Goal: Task Accomplishment & Management: Manage account settings

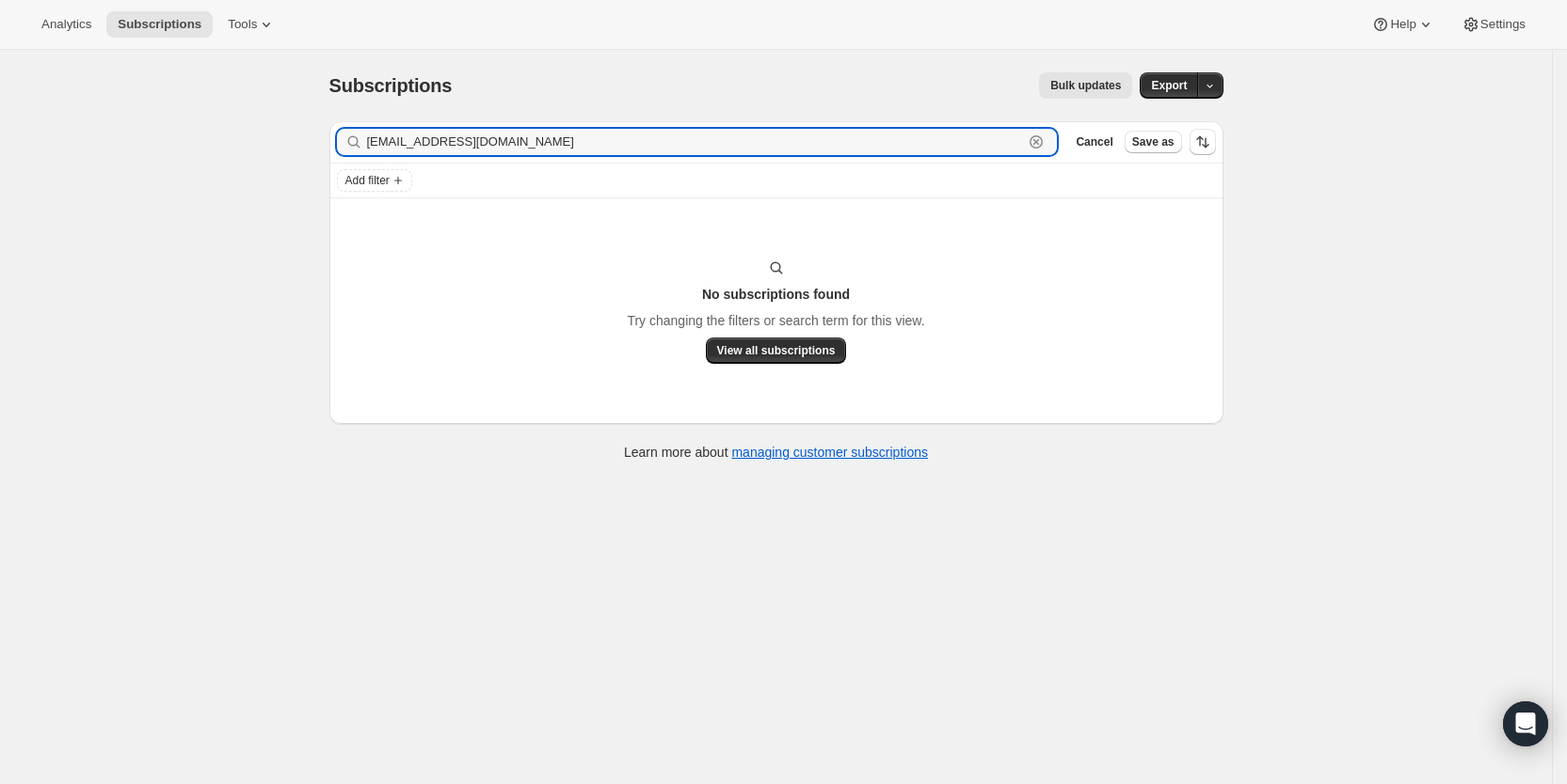
drag, startPoint x: 534, startPoint y: 140, endPoint x: 365, endPoint y: 142, distance: 169.0
click at [365, 142] on div "[EMAIL_ADDRESS][DOMAIN_NAME] Clear" at bounding box center [697, 142] width 721 height 26
paste input "[EMAIL_ADDRESS]"
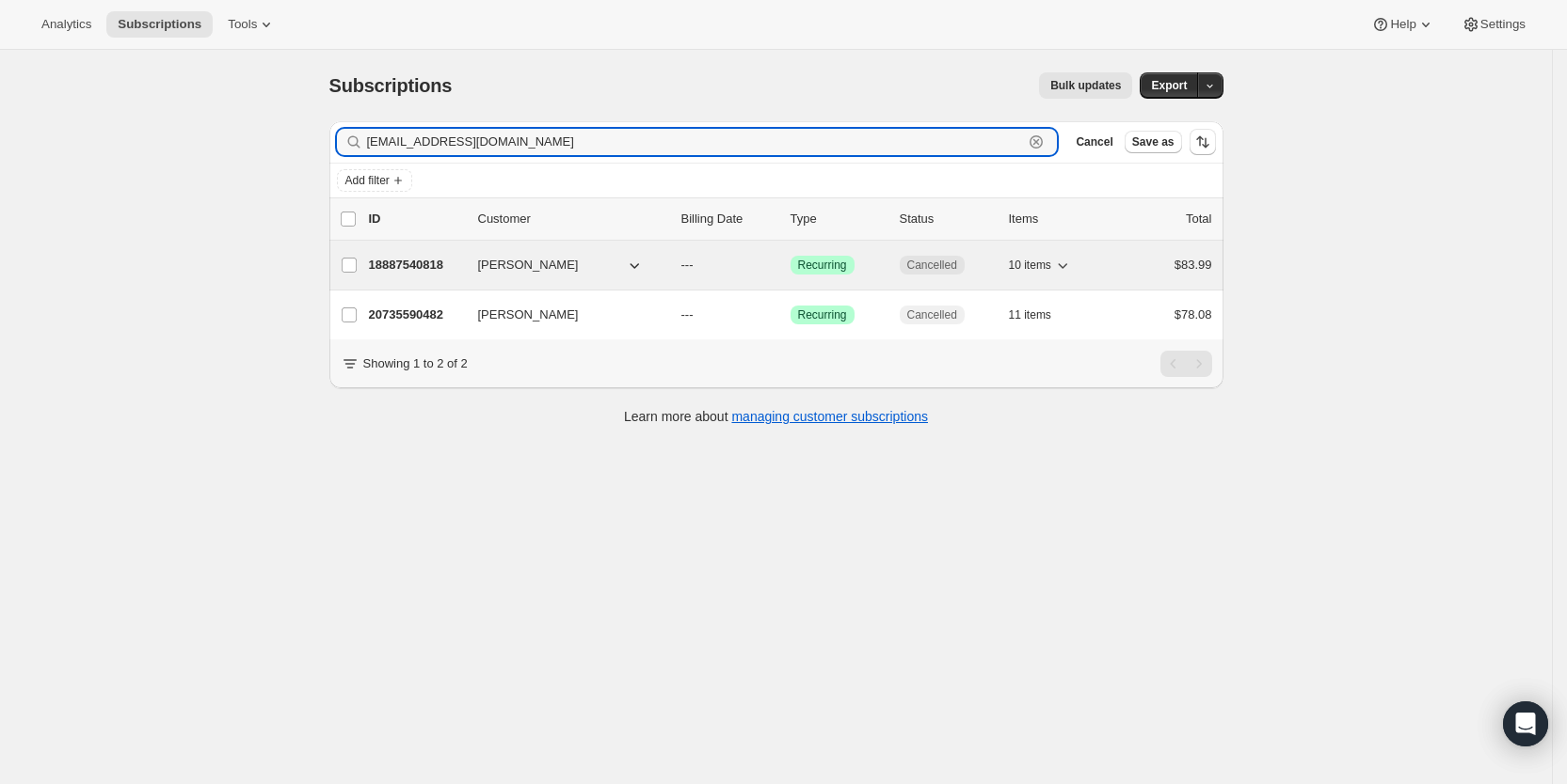
type input "[EMAIL_ADDRESS][DOMAIN_NAME]"
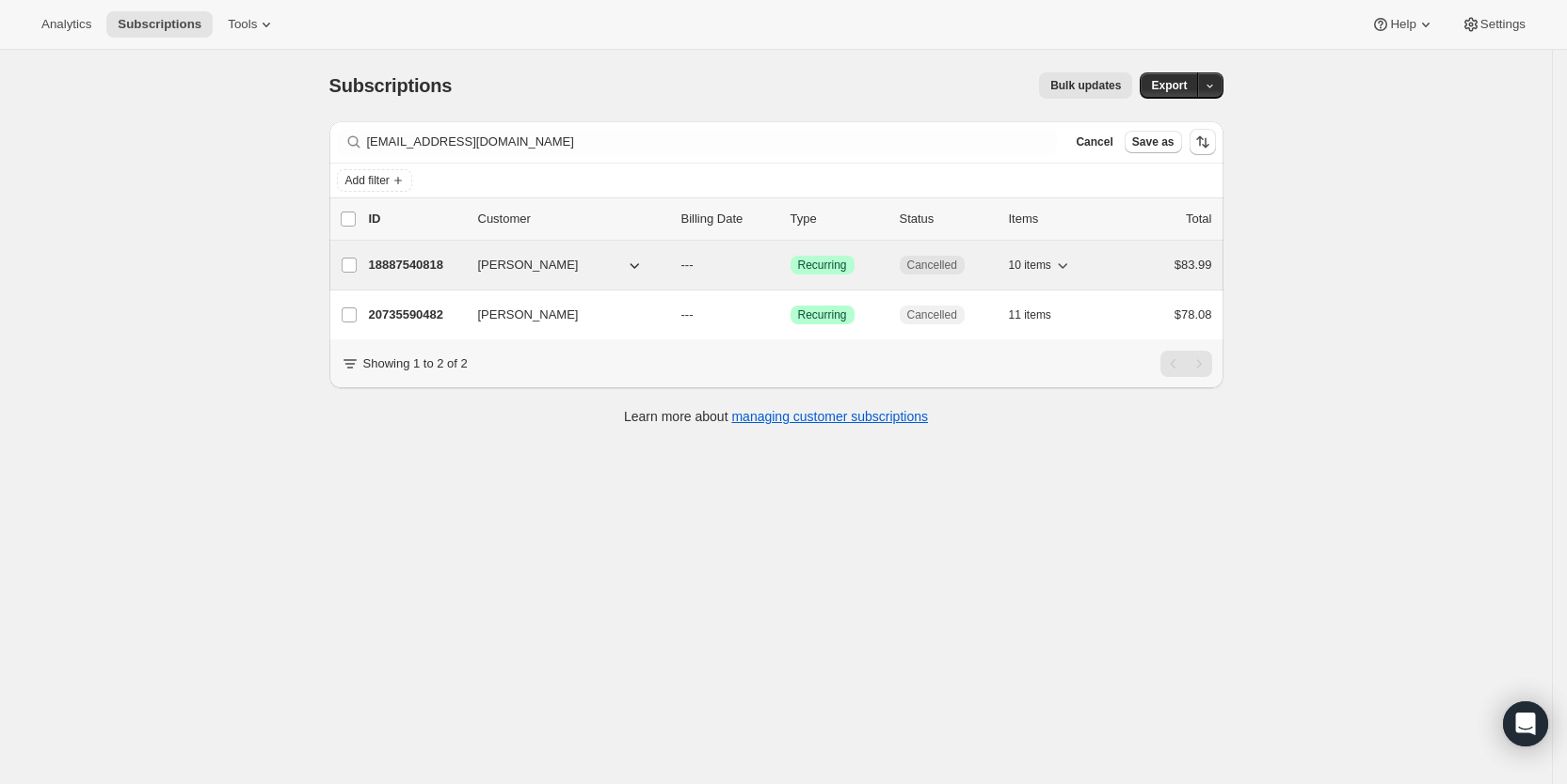
click at [694, 261] on span "---" at bounding box center [687, 265] width 12 height 14
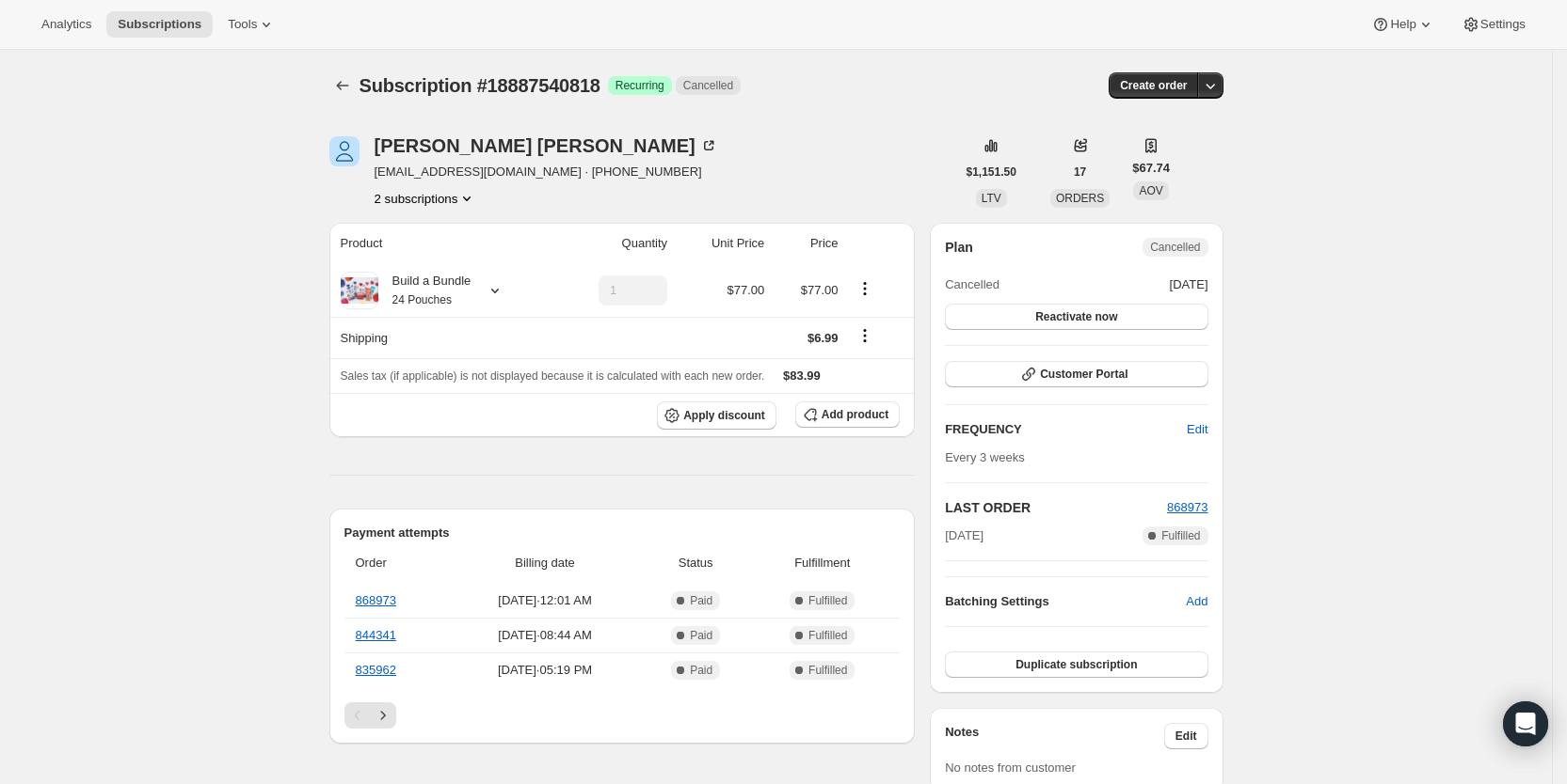
click at [420, 193] on button "2 subscriptions" at bounding box center [425, 198] width 103 height 19
click at [421, 261] on span "20735590482" at bounding box center [406, 266] width 76 height 14
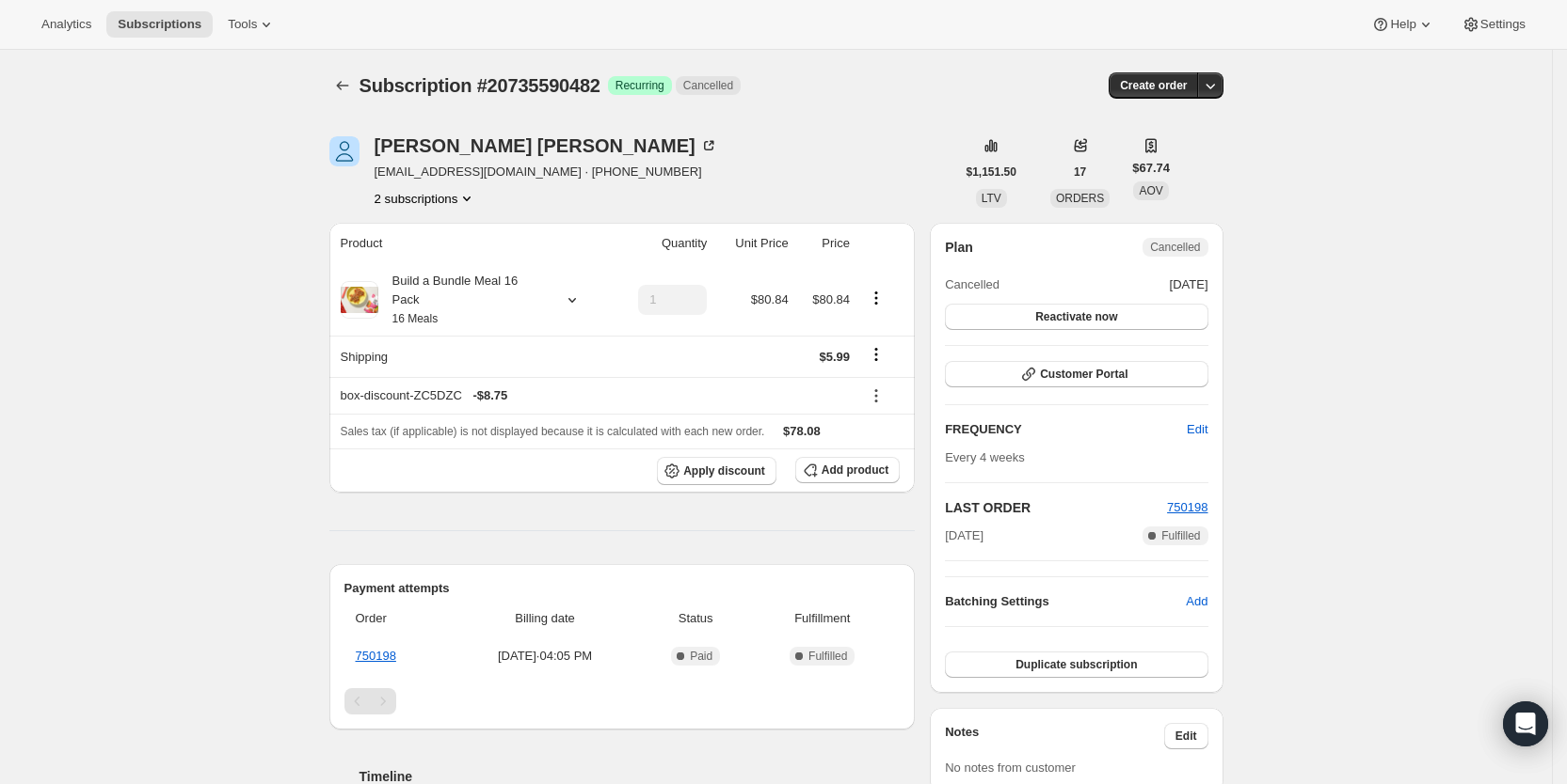
click at [473, 203] on icon "Product actions" at bounding box center [466, 198] width 19 height 19
click at [422, 231] on span "18887540818" at bounding box center [406, 234] width 76 height 14
